Goal: Information Seeking & Learning: Understand process/instructions

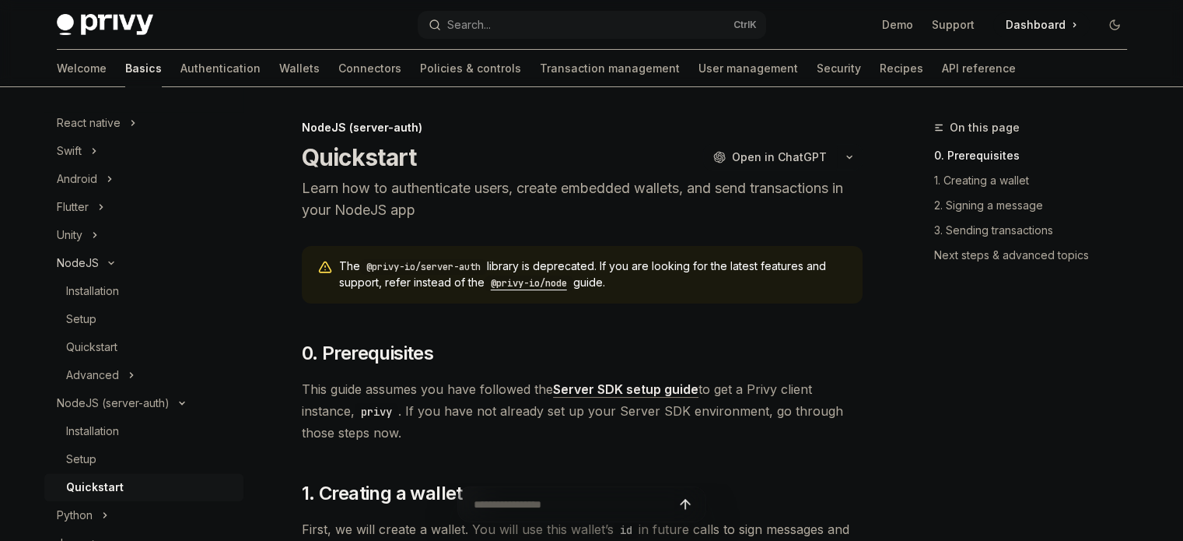
click at [79, 261] on div "NodeJS" at bounding box center [78, 263] width 42 height 19
click at [90, 279] on link "Installation" at bounding box center [143, 291] width 199 height 28
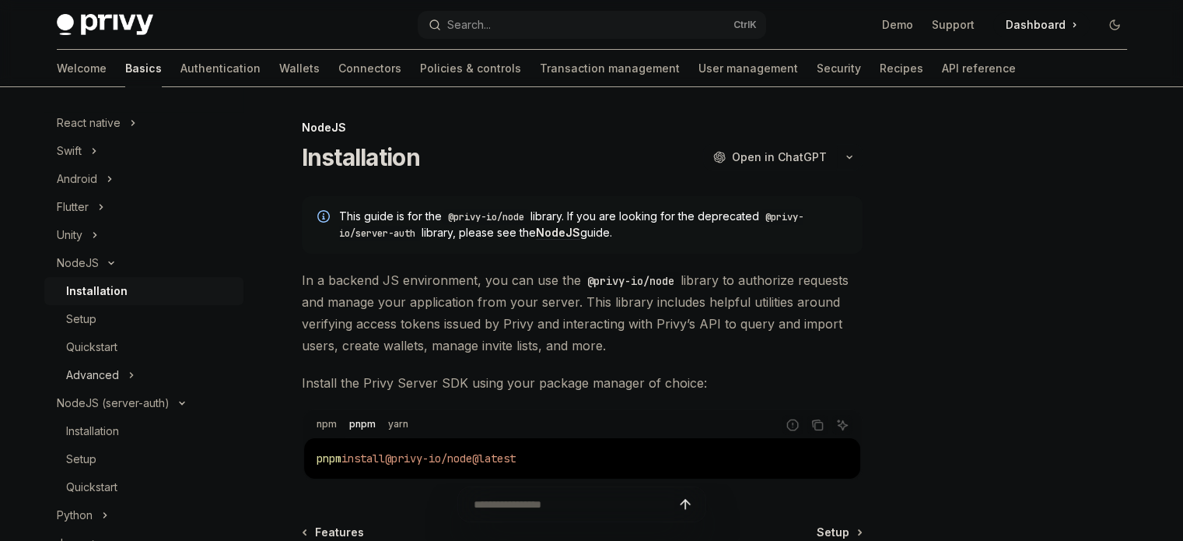
click at [98, 365] on button "Advanced" at bounding box center [143, 375] width 199 height 28
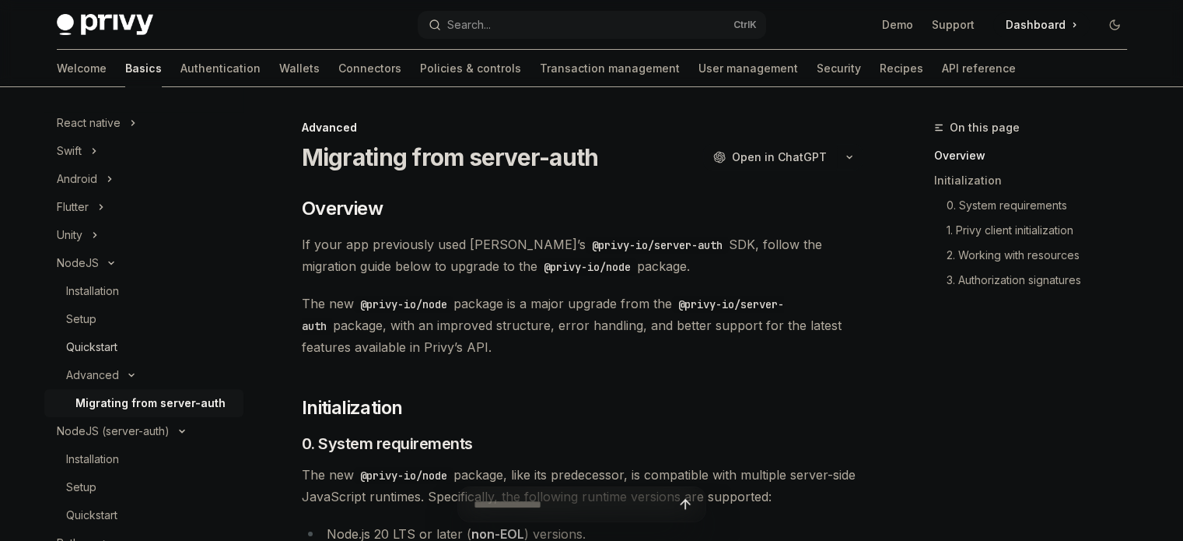
click at [106, 345] on div "Quickstart" at bounding box center [91, 347] width 51 height 19
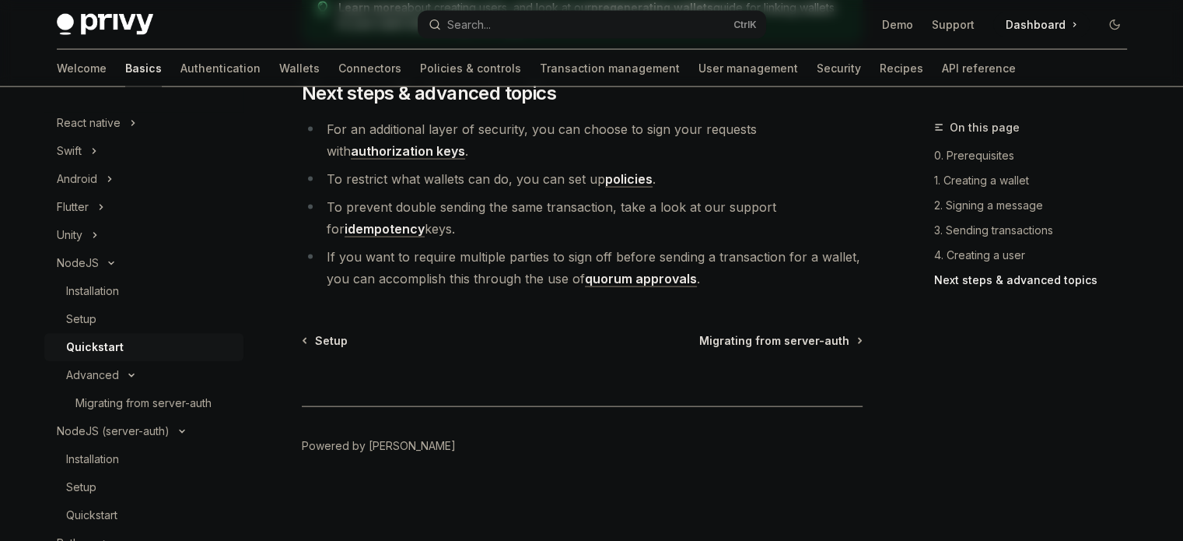
scroll to position [3293, 0]
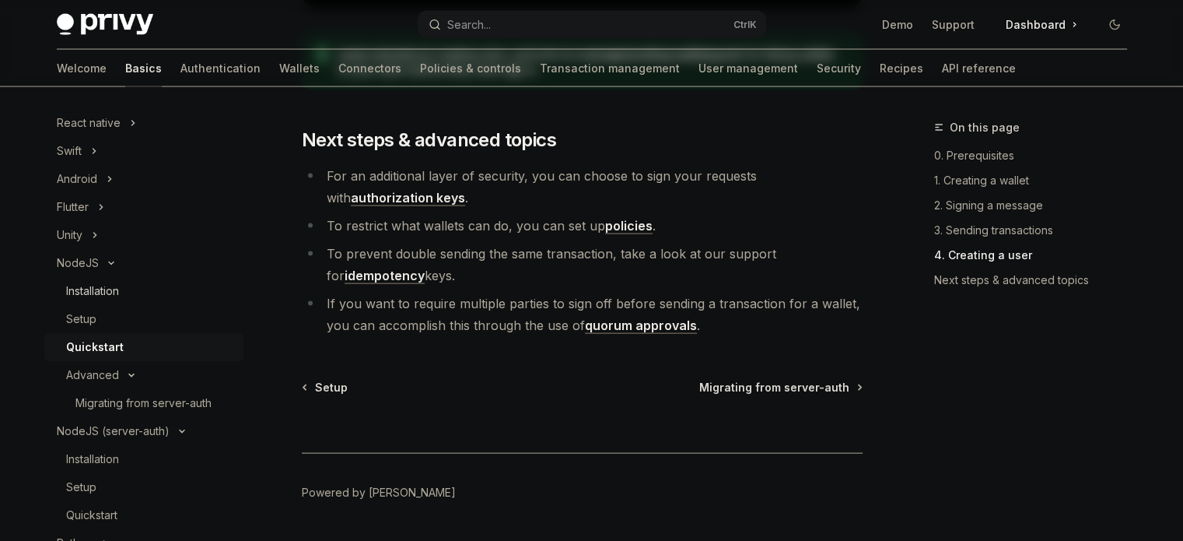
click at [107, 296] on div "Installation" at bounding box center [92, 291] width 53 height 19
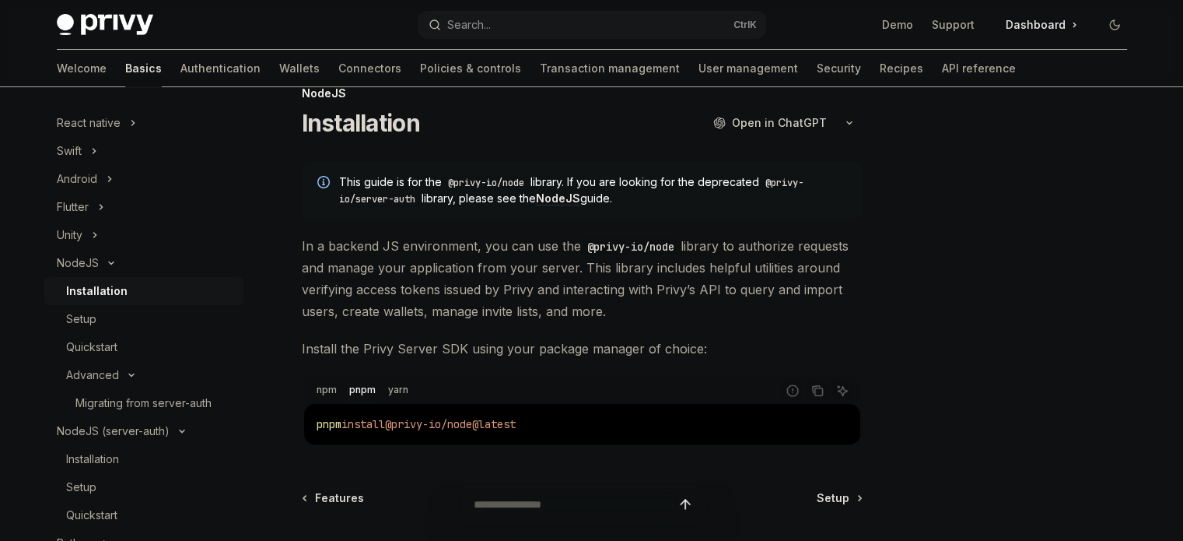
scroll to position [112, 0]
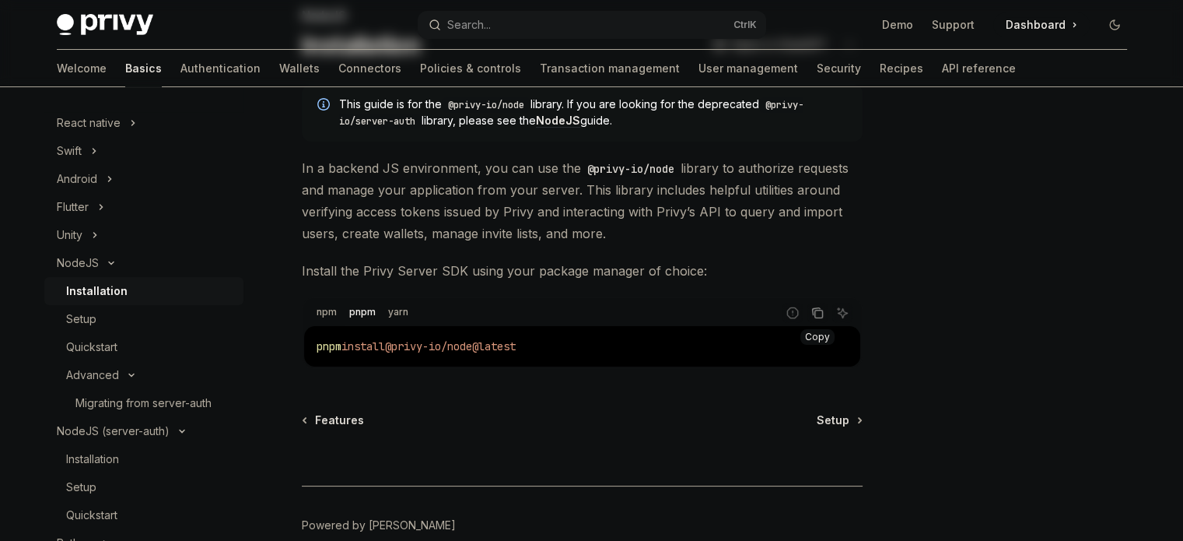
click at [815, 315] on icon "Copy the contents from the code block" at bounding box center [818, 313] width 12 height 12
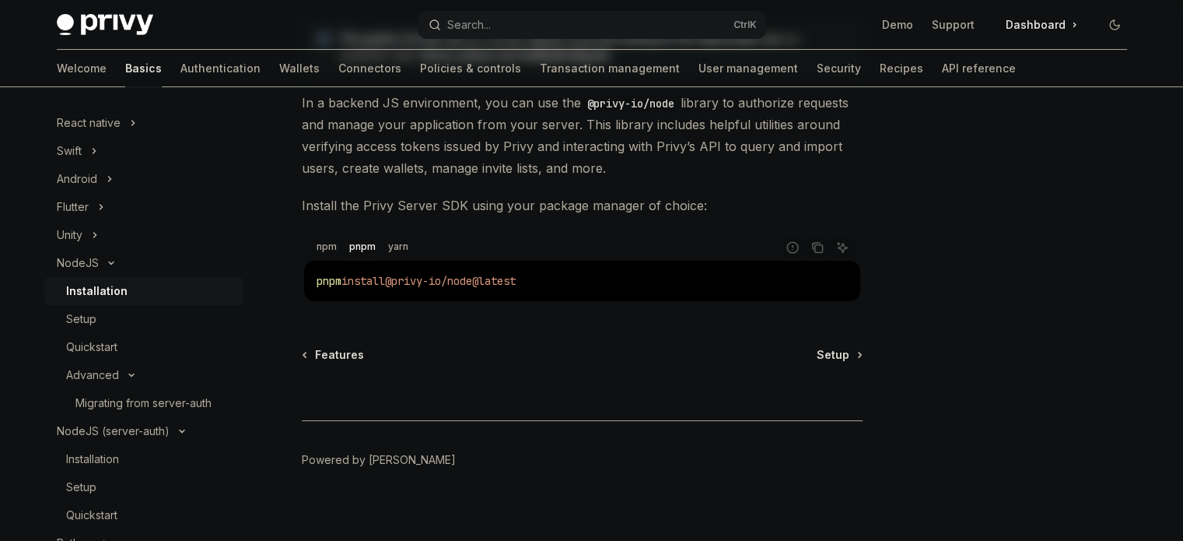
scroll to position [190, 0]
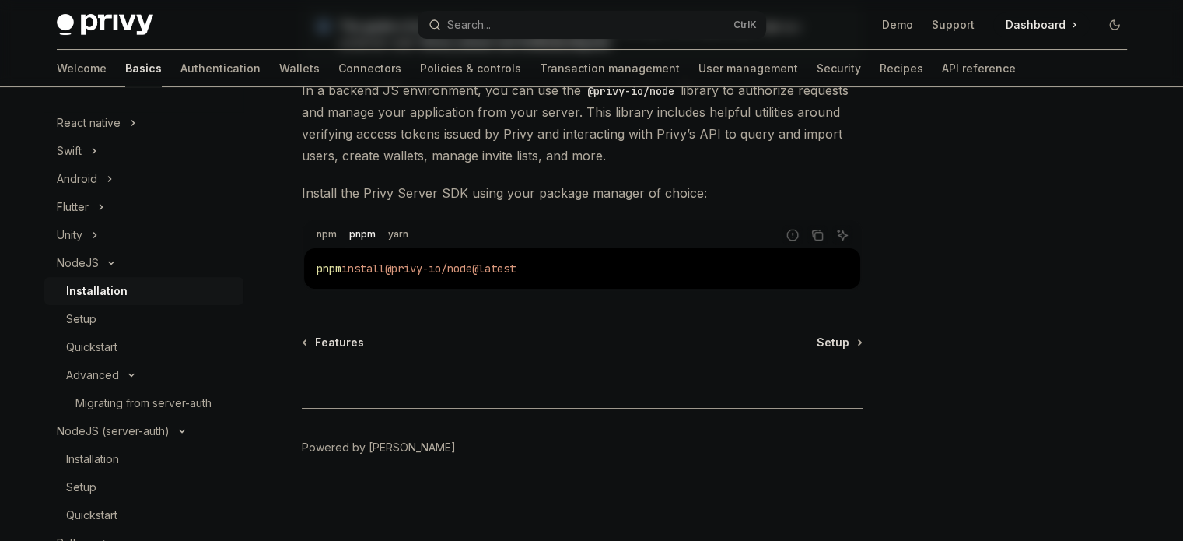
click at [840, 350] on div at bounding box center [582, 379] width 561 height 58
click at [809, 345] on div "Features Setup" at bounding box center [582, 343] width 561 height 16
click at [88, 321] on div "Setup" at bounding box center [81, 319] width 30 height 19
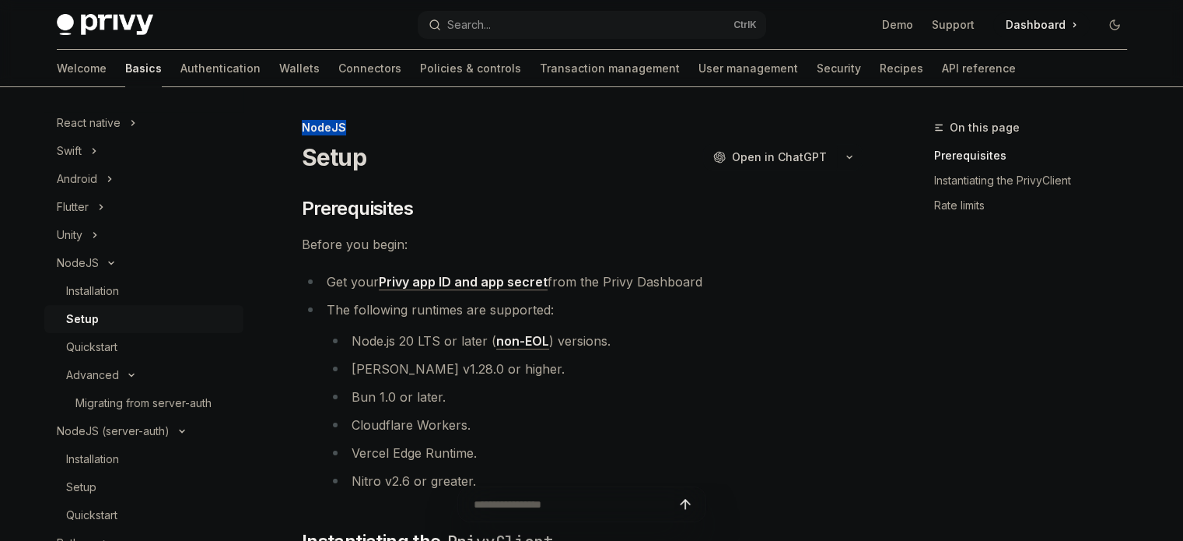
drag, startPoint x: 300, startPoint y: 127, endPoint x: 351, endPoint y: 131, distance: 50.8
click at [312, 152] on h1 "Setup" at bounding box center [334, 157] width 65 height 28
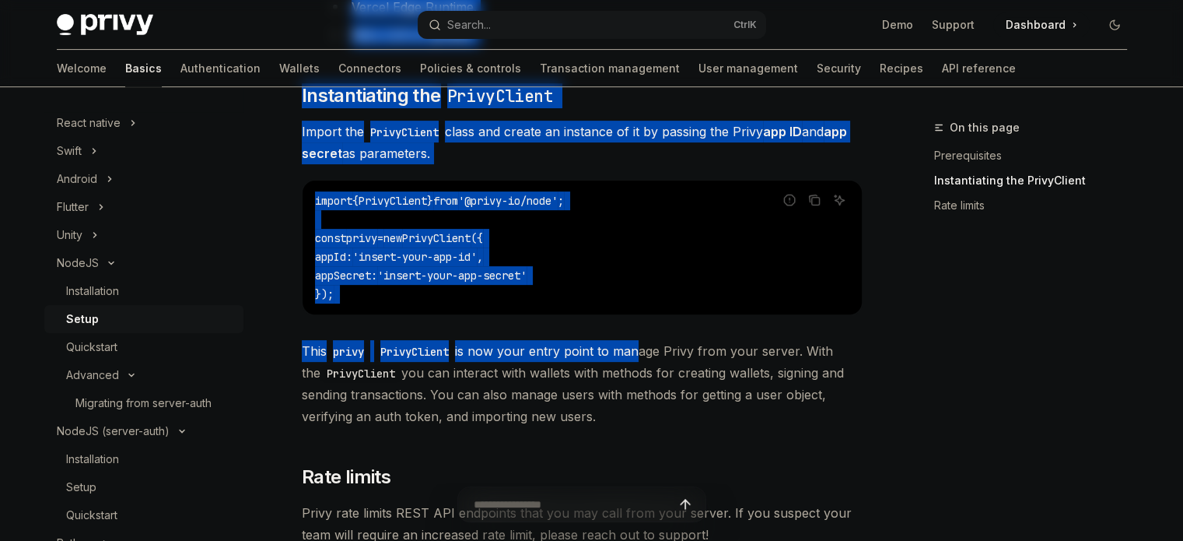
scroll to position [622, 0]
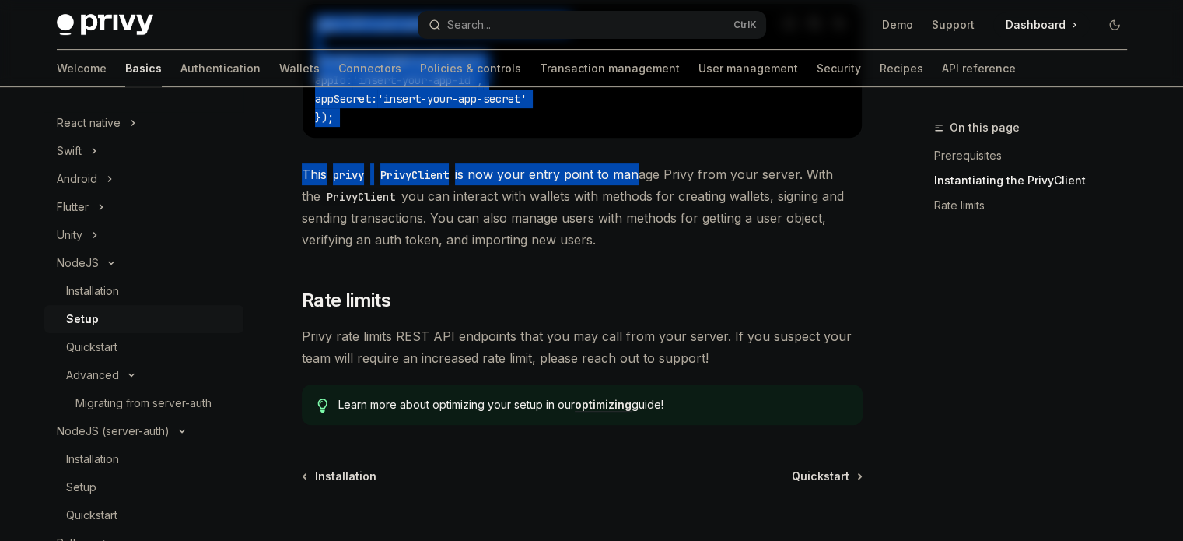
drag, startPoint x: 304, startPoint y: 125, endPoint x: 632, endPoint y: 247, distance: 349.6
click at [632, 247] on div "NodeJS Setup OpenAI Open in ChatGPT OpenAI Open in ChatGPT ​ Prerequisites Befo…" at bounding box center [436, 86] width 859 height 1180
copy div "LoreMI Dolor SitaME Cons ad ElitSED DoeiUS Temp in UtlaBOR ​ Etdoloremagna Aliq…"
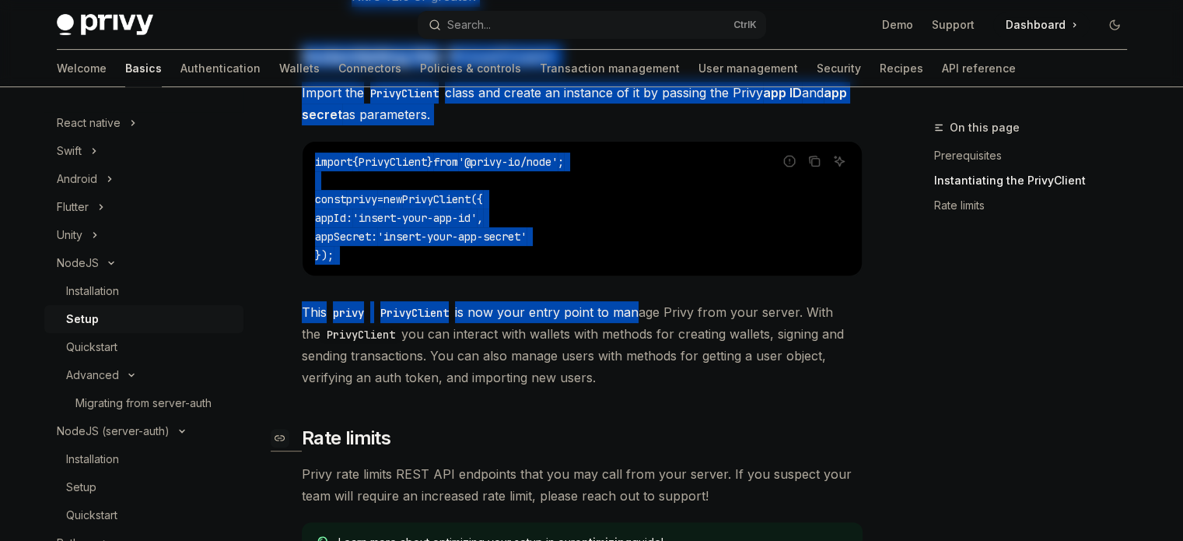
scroll to position [389, 0]
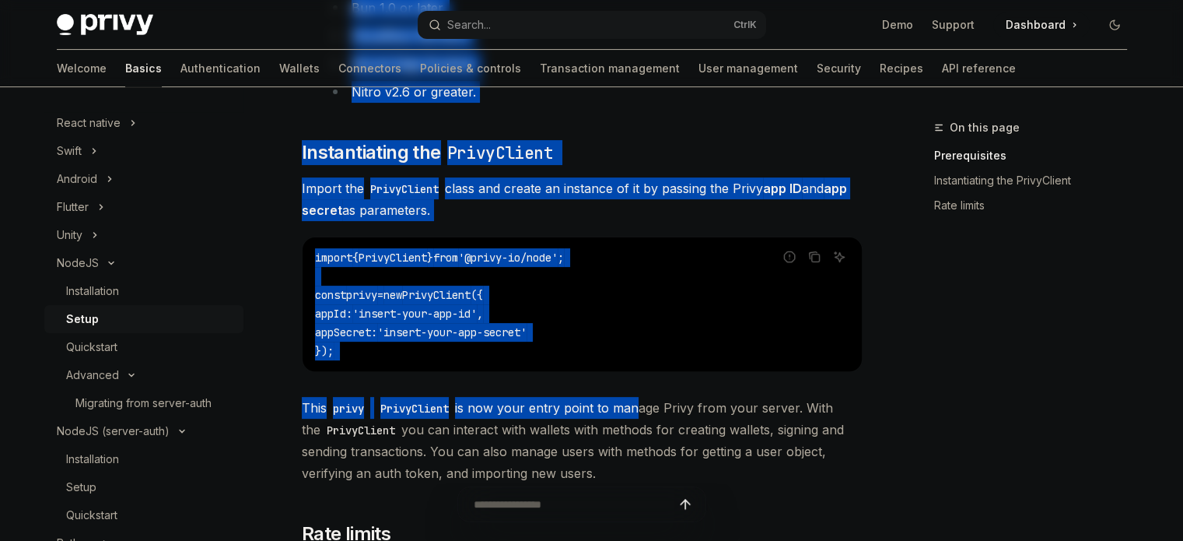
click at [439, 304] on code "import { PrivyClient } from '@privy-io/node' ; const privy = new PrivyClient ({…" at bounding box center [582, 304] width 535 height 112
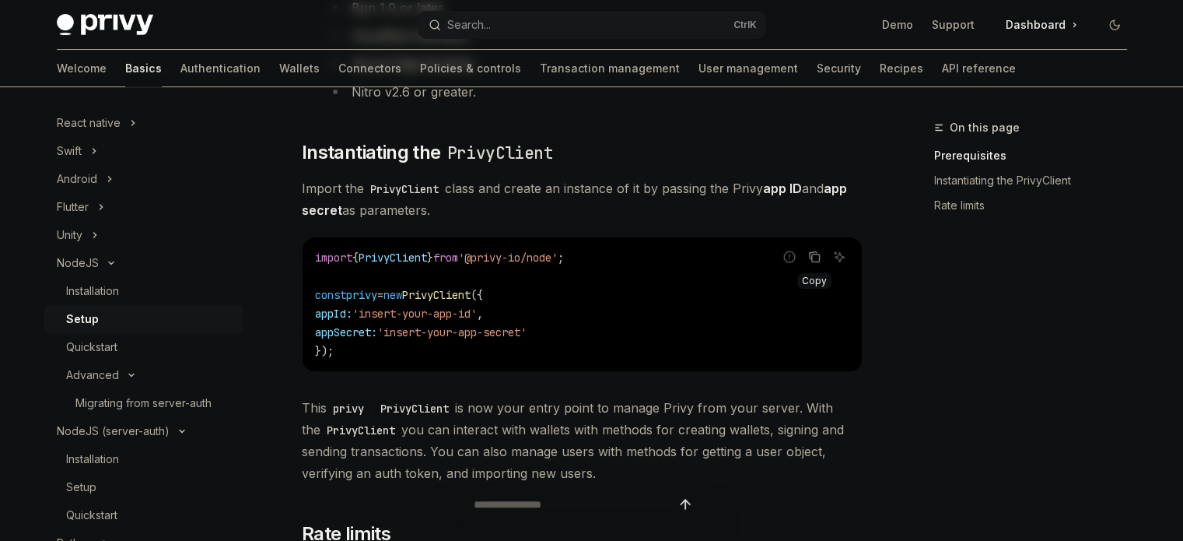
click at [817, 257] on icon "Copy the contents from the code block" at bounding box center [814, 257] width 12 height 12
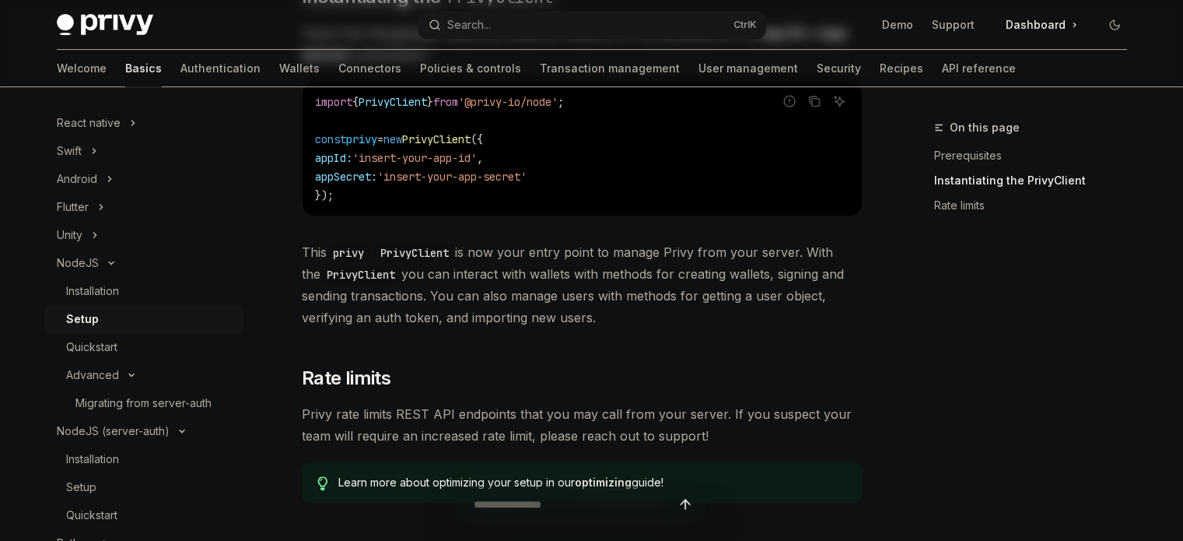
scroll to position [622, 0]
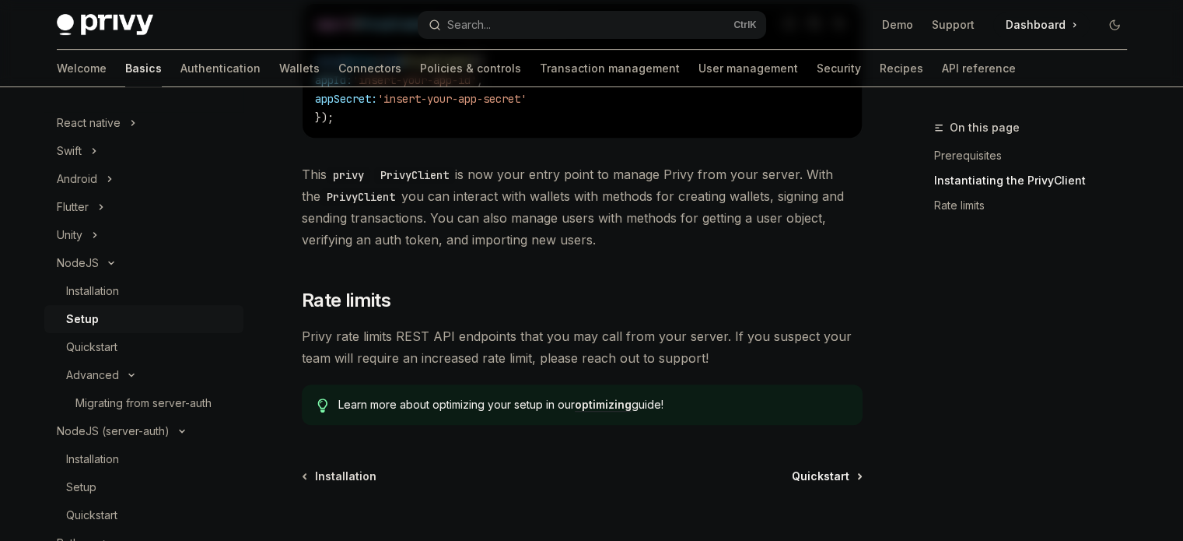
click at [809, 471] on span "Quickstart" at bounding box center [821, 476] width 58 height 16
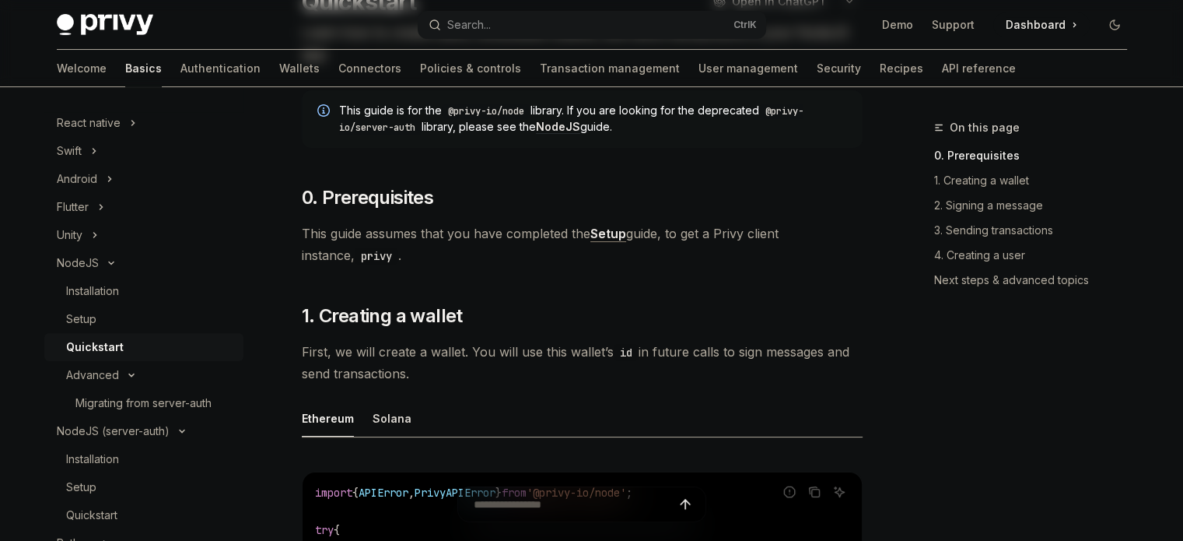
scroll to position [311, 0]
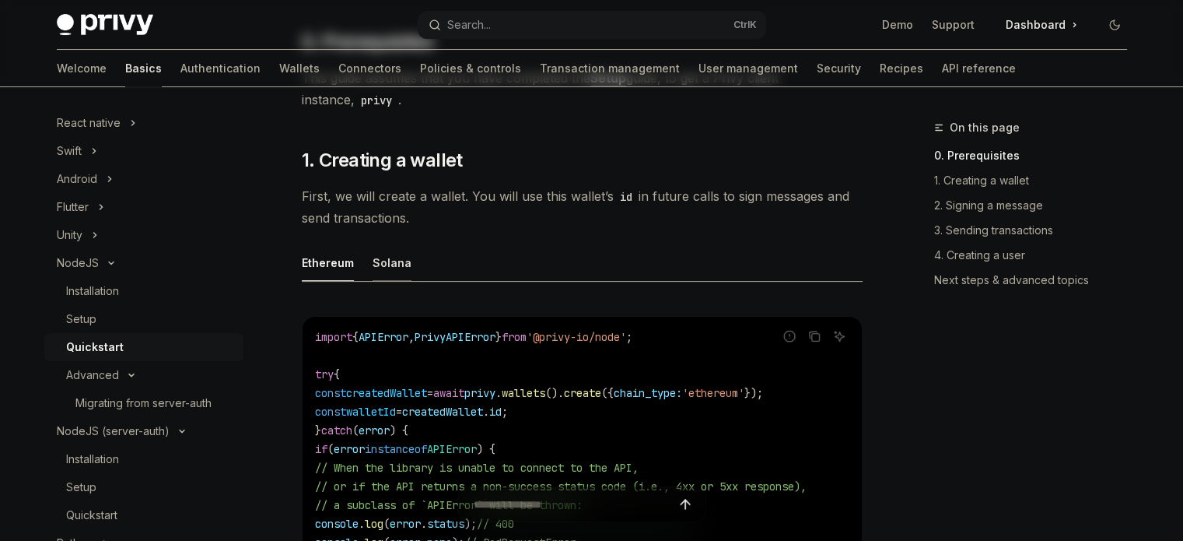
click at [401, 264] on div "Solana" at bounding box center [392, 262] width 39 height 37
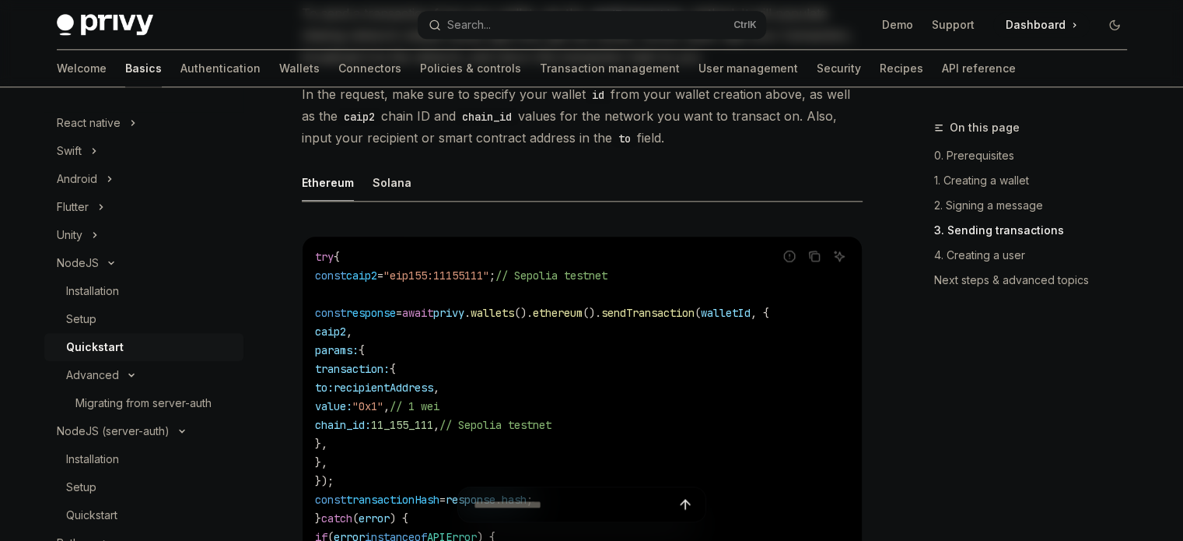
scroll to position [1945, 0]
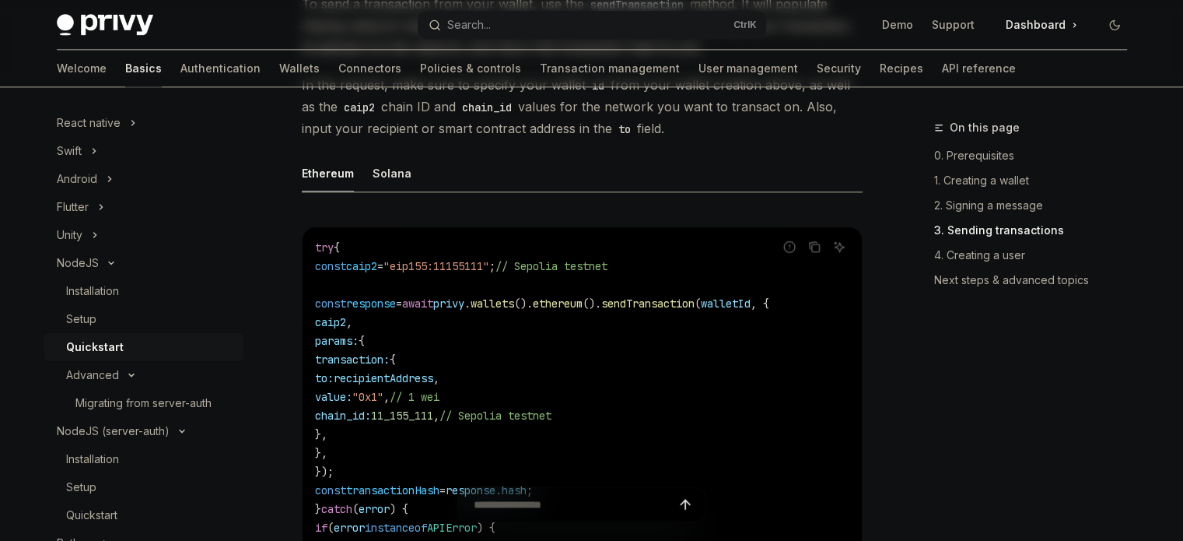
drag, startPoint x: 303, startPoint y: 127, endPoint x: 598, endPoint y: 225, distance: 310.0
click at [615, 251] on div "NodeJS Quickstart OpenAI Open in ChatGPT Learn how to create users, embedded wa…" at bounding box center [436, 54] width 859 height 3762
click at [395, 188] on div "Solana" at bounding box center [392, 173] width 39 height 37
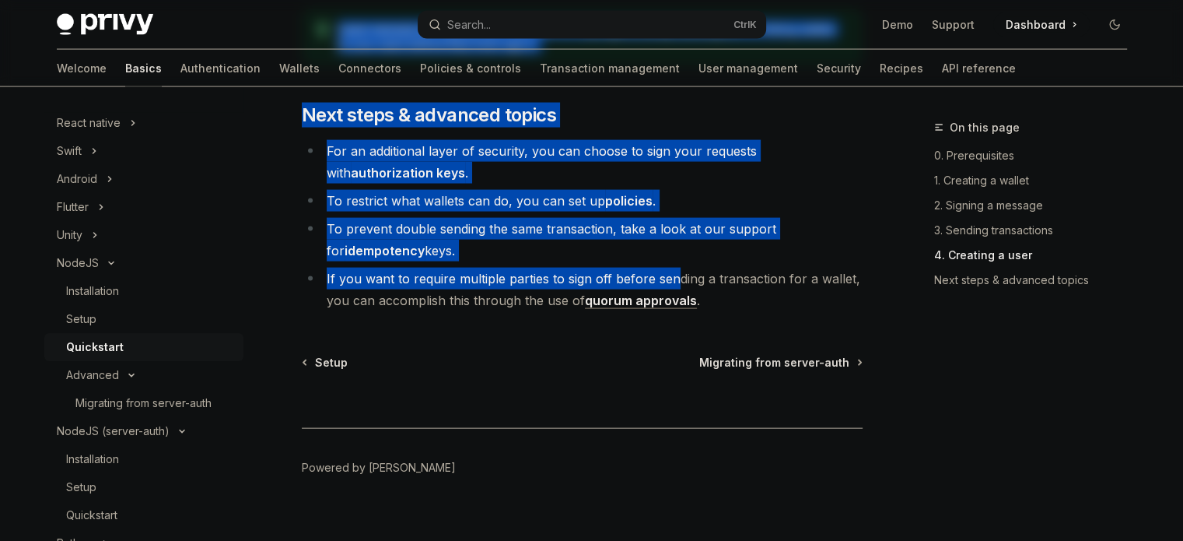
scroll to position [3237, 0]
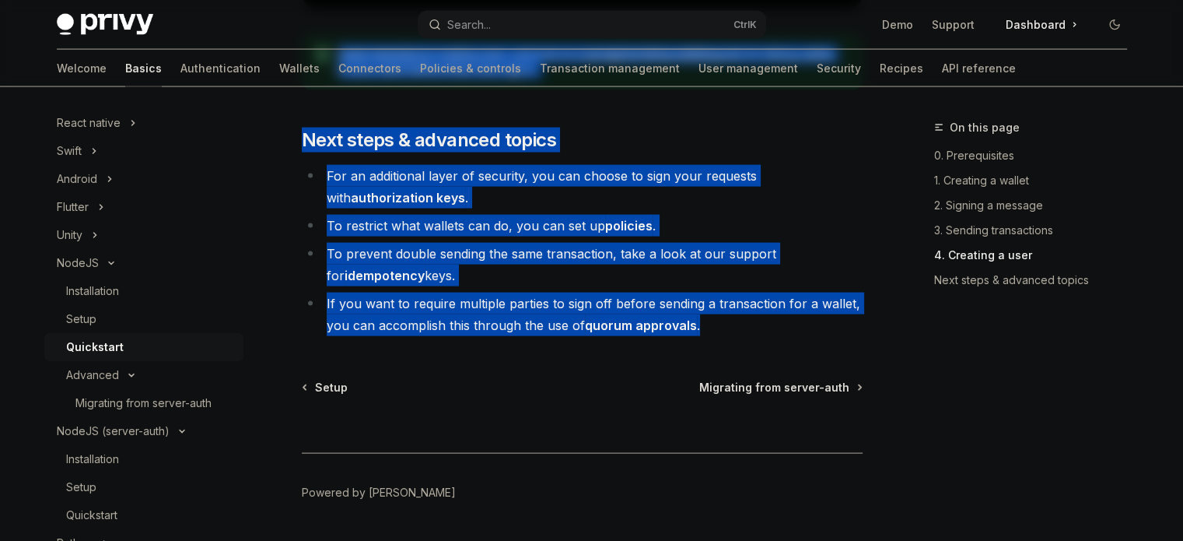
drag, startPoint x: 302, startPoint y: 127, endPoint x: 720, endPoint y: 362, distance: 479.4
copy div "LoreMI Dolorsitam ConsEC Adip el SeddOEI Tempo inc ut labore etdol, magnaali en…"
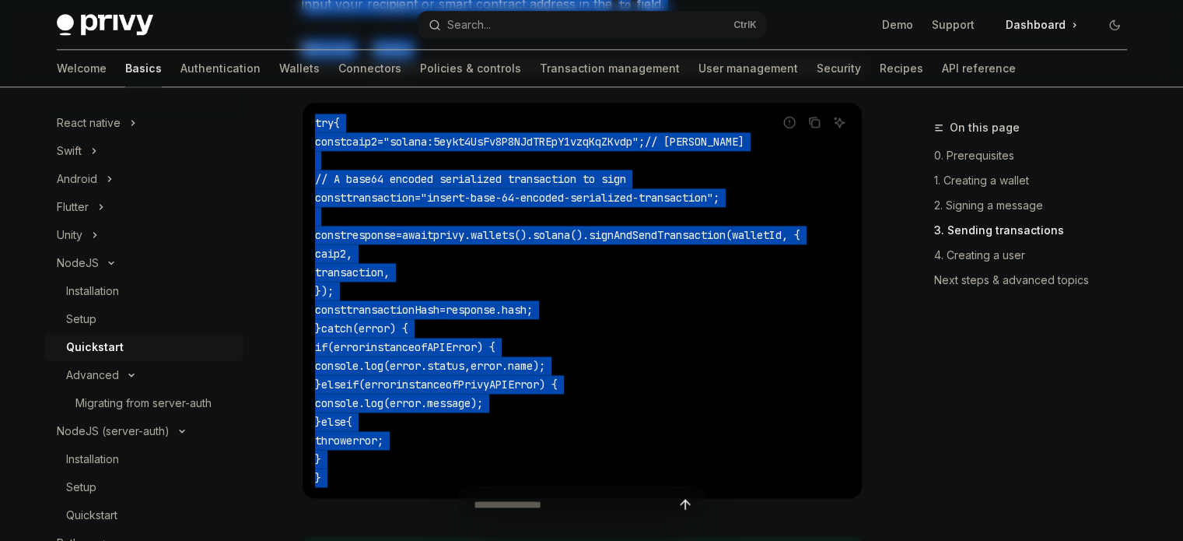
scroll to position [1758, 0]
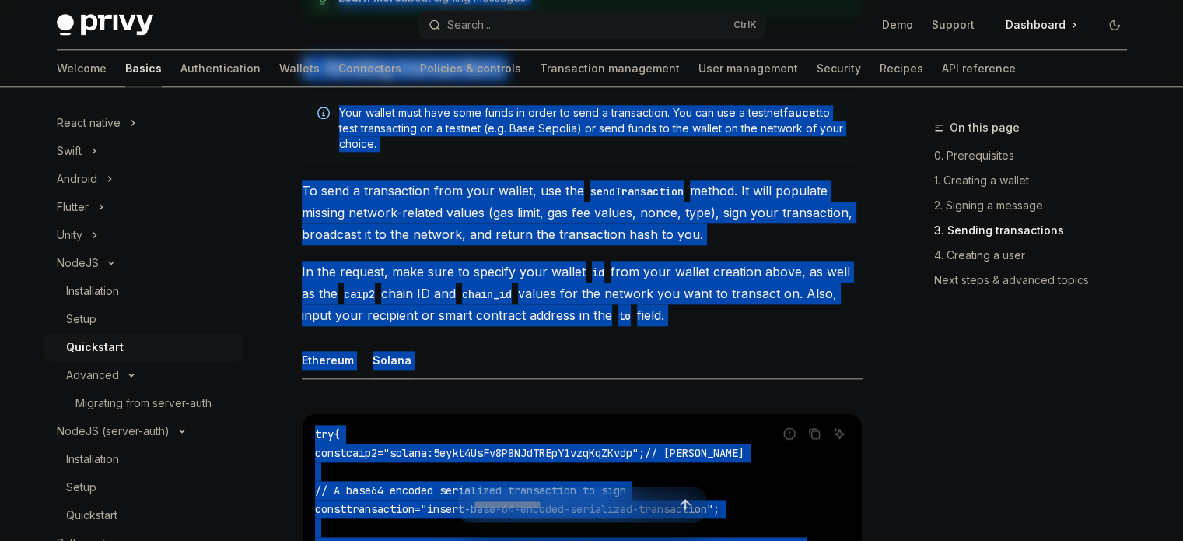
click at [481, 245] on span "To send a transaction from your wallet, use the sendTransaction method. It will…" at bounding box center [582, 212] width 561 height 65
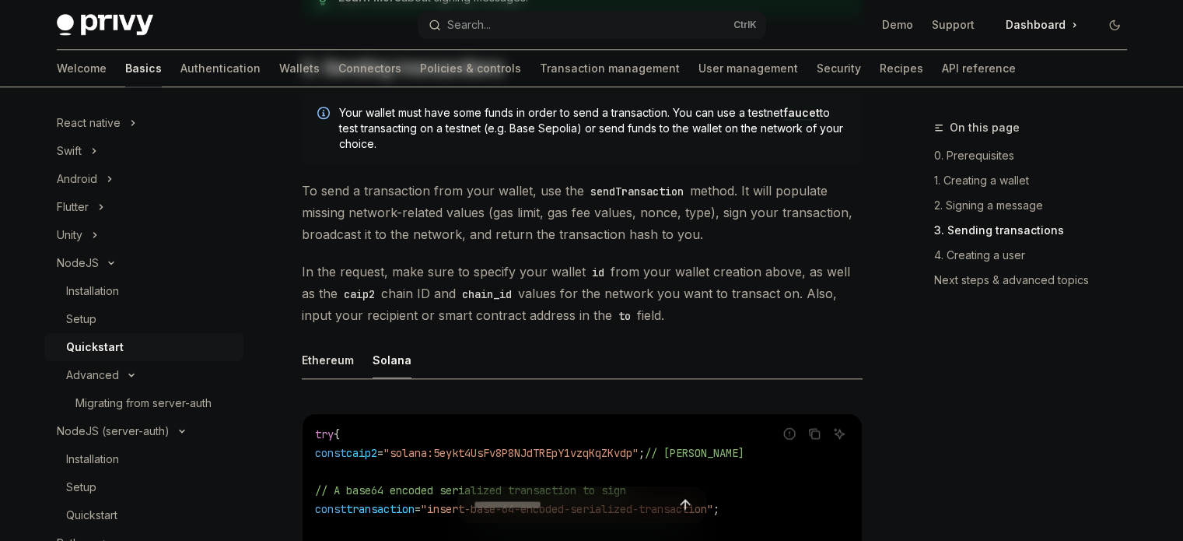
drag, startPoint x: 747, startPoint y: 208, endPoint x: 833, endPoint y: 248, distance: 95.4
click at [833, 245] on span "To send a transaction from your wallet, use the sendTransaction method. It will…" at bounding box center [582, 212] width 561 height 65
click at [694, 262] on div at bounding box center [694, 262] width 0 height 0
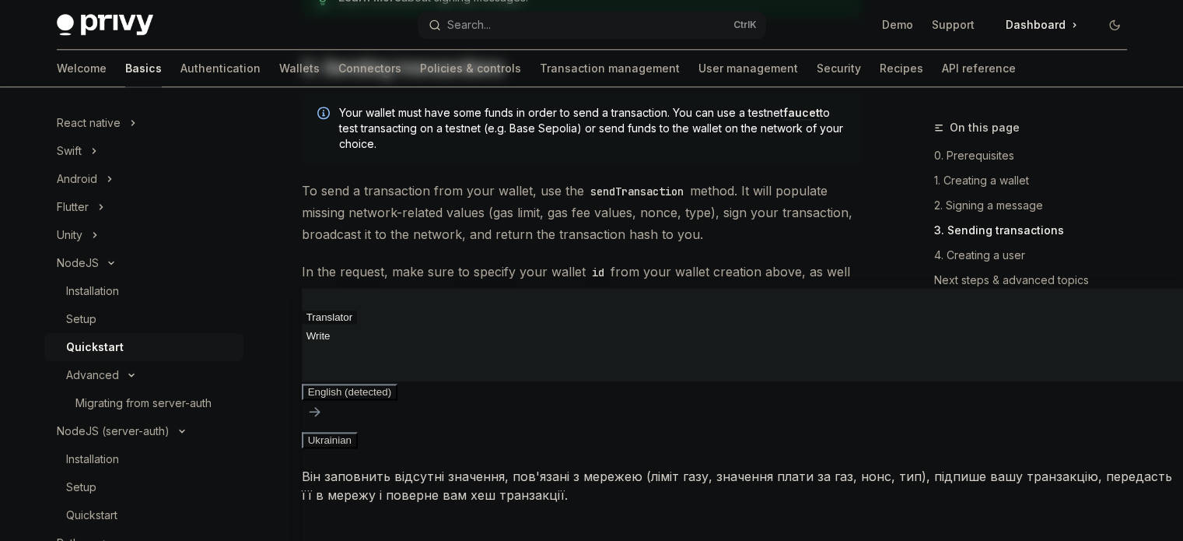
click at [825, 204] on span "To send a transaction from your wallet, use the sendTransaction method. It will…" at bounding box center [582, 212] width 561 height 65
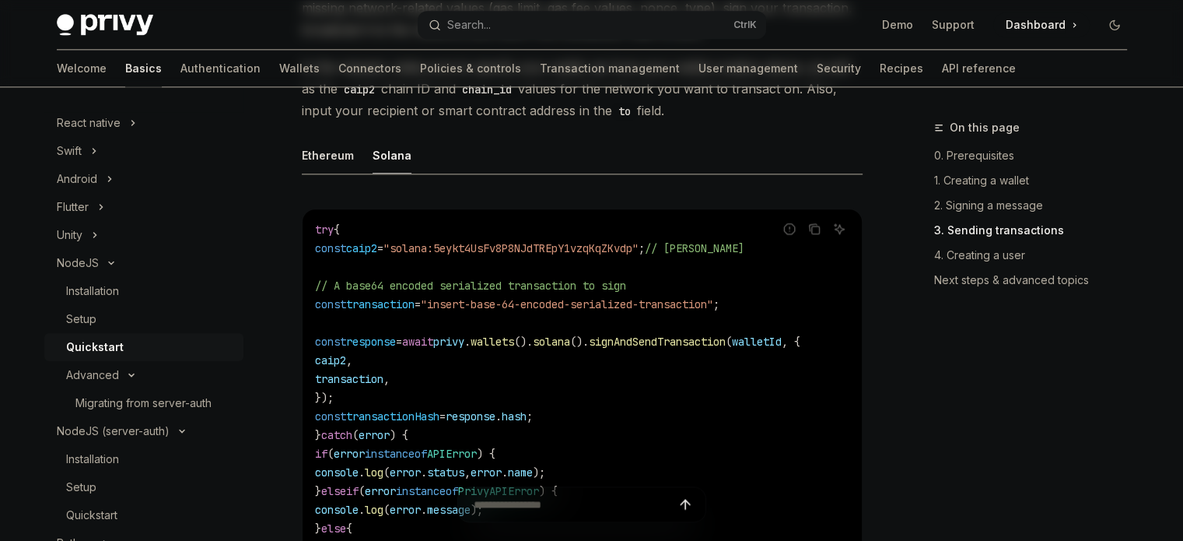
scroll to position [1836, 0]
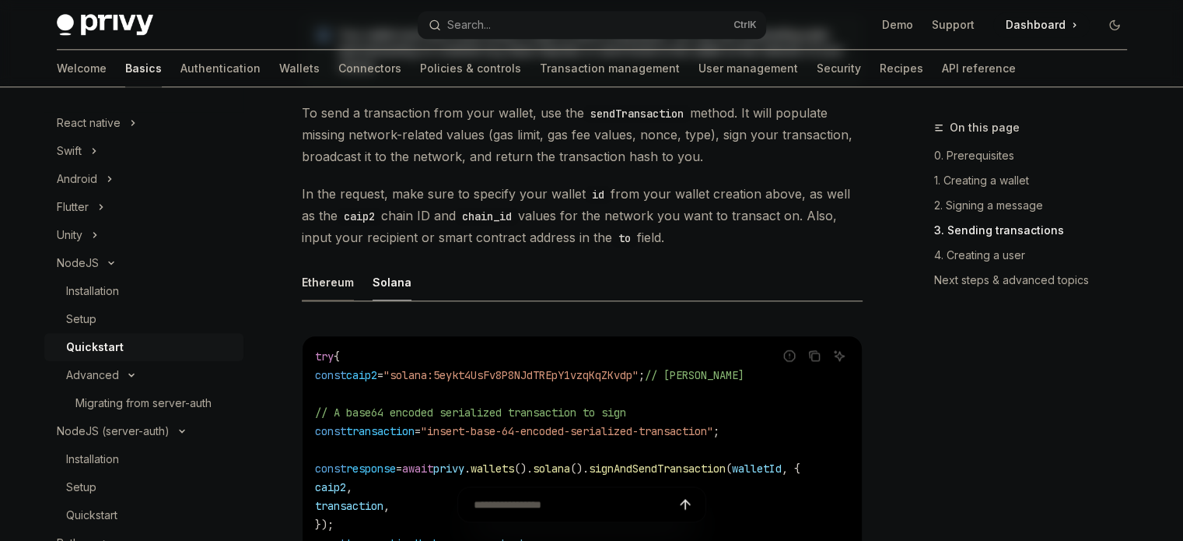
click at [332, 300] on div "Ethereum" at bounding box center [328, 282] width 52 height 37
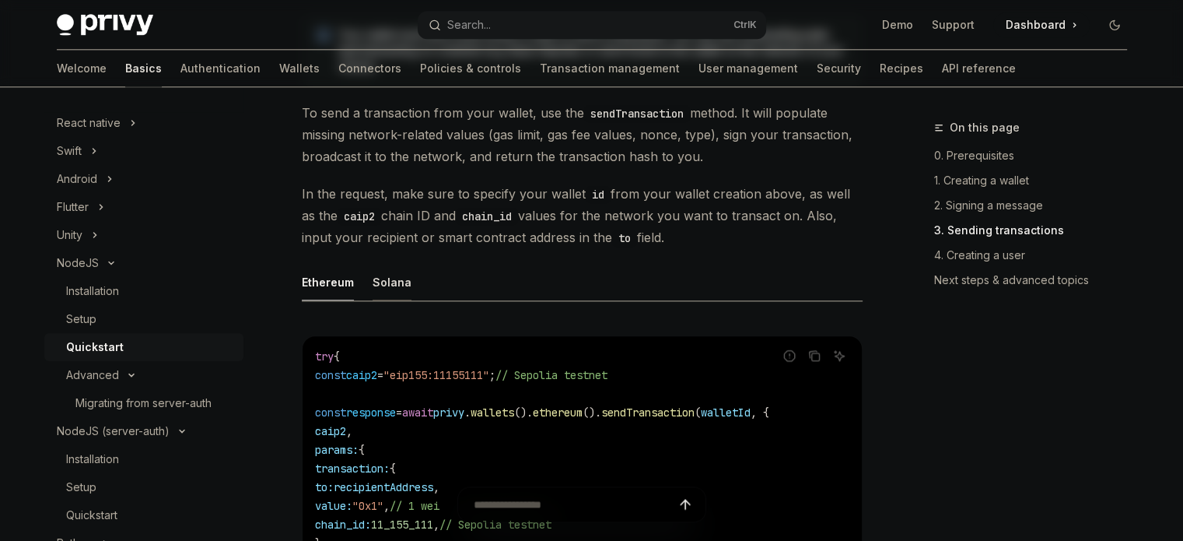
click at [391, 300] on div "Solana" at bounding box center [392, 282] width 39 height 37
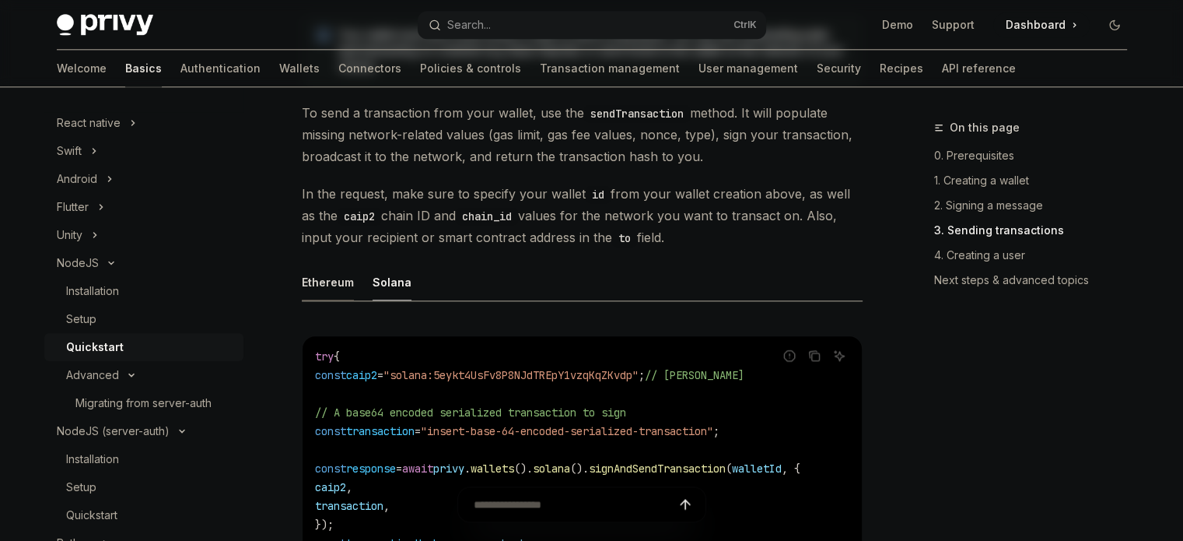
click at [345, 300] on div "Ethereum" at bounding box center [328, 282] width 52 height 37
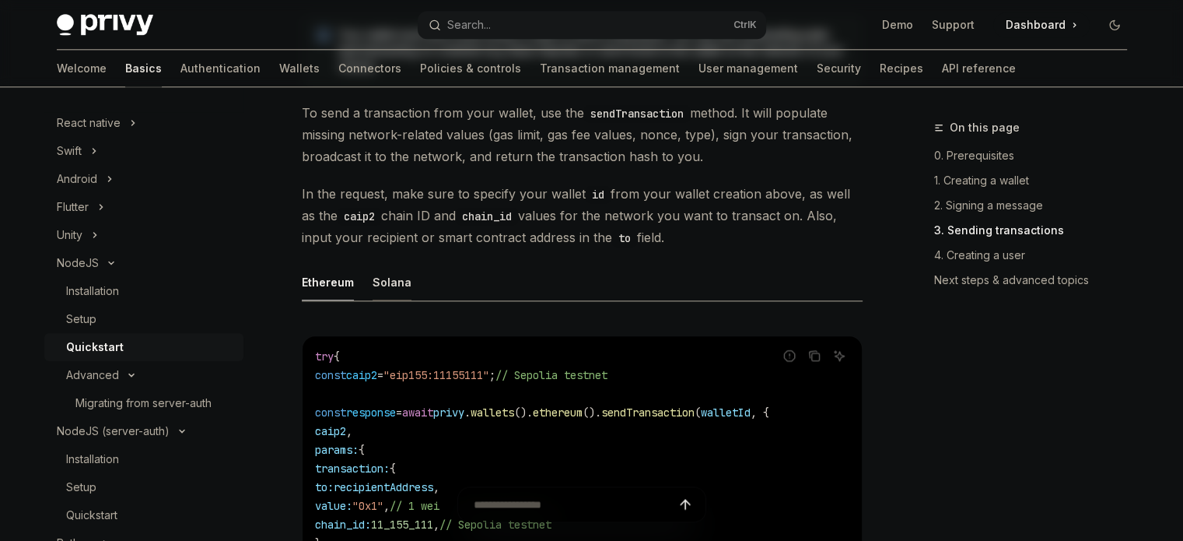
click at [381, 300] on div "Solana" at bounding box center [392, 282] width 39 height 37
type textarea "*"
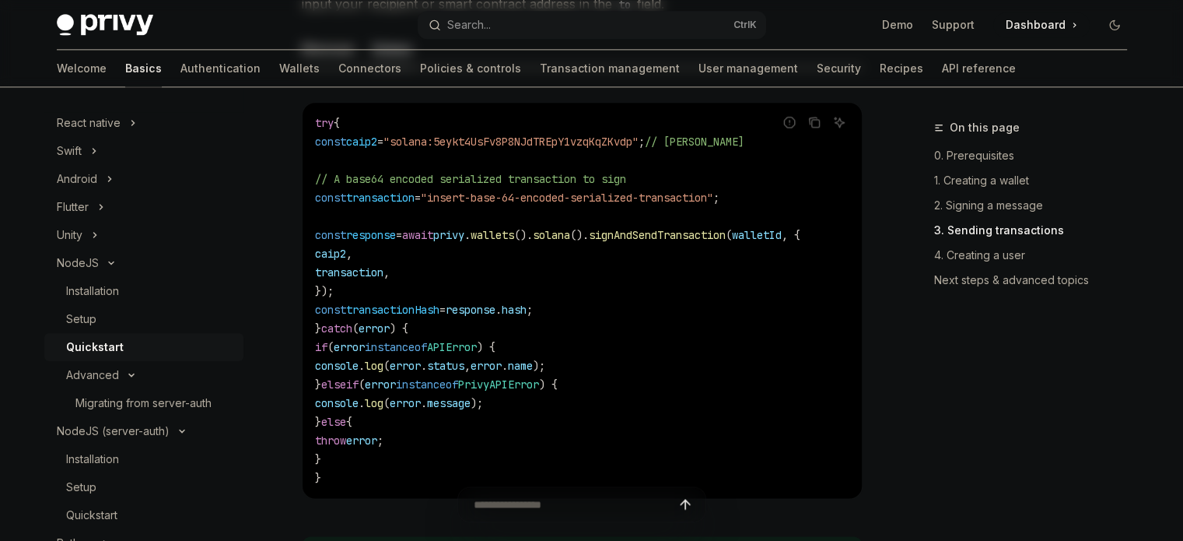
scroll to position [2225, 0]
